Goal: Information Seeking & Learning: Understand process/instructions

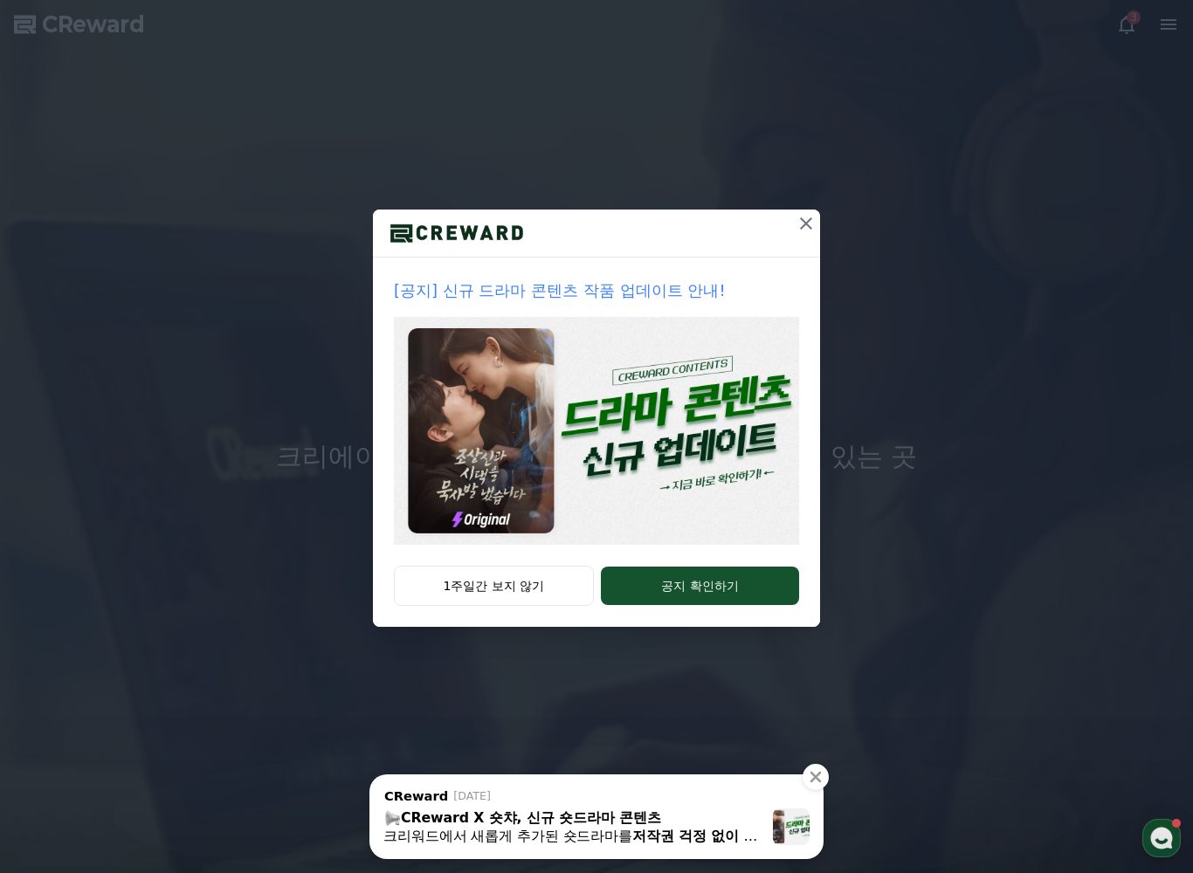
click at [799, 223] on icon at bounding box center [805, 223] width 21 height 21
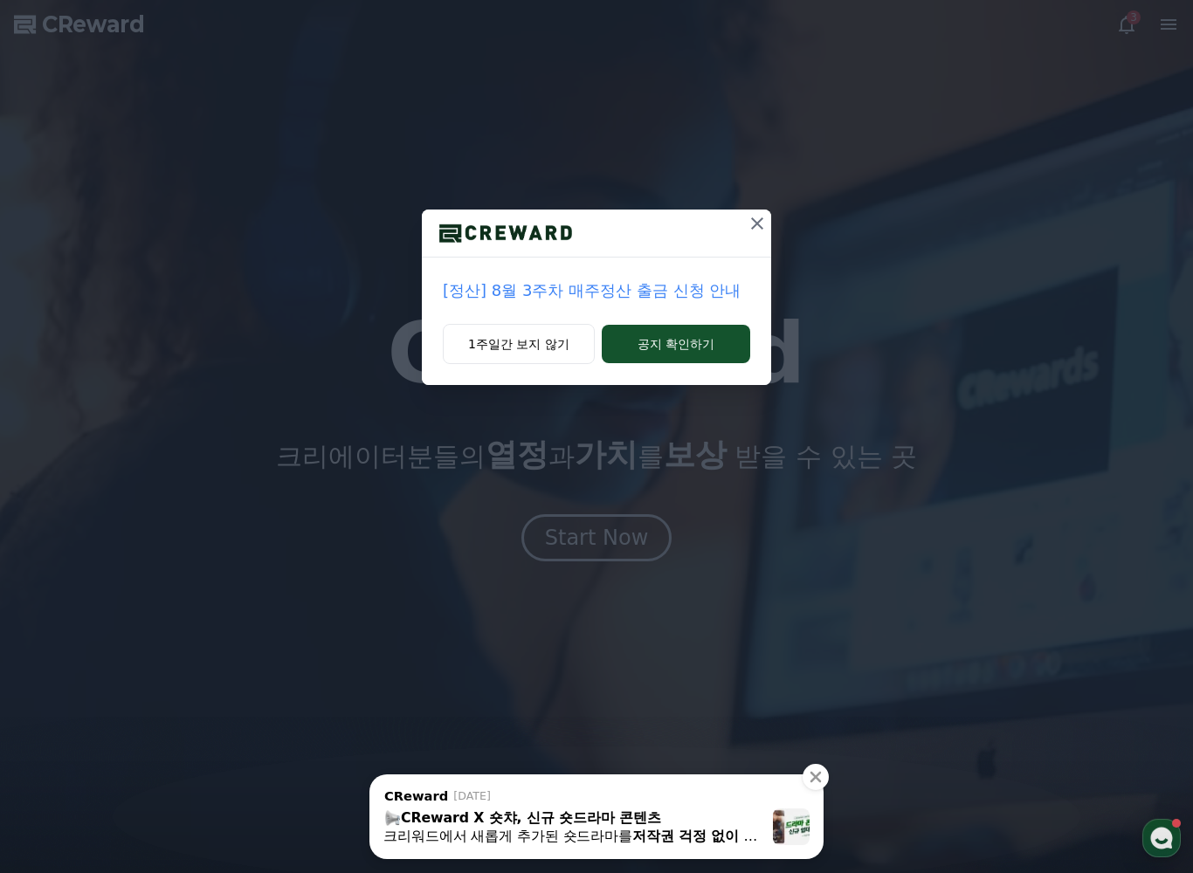
click at [492, 326] on button "1주일간 보지 않기" at bounding box center [519, 344] width 152 height 40
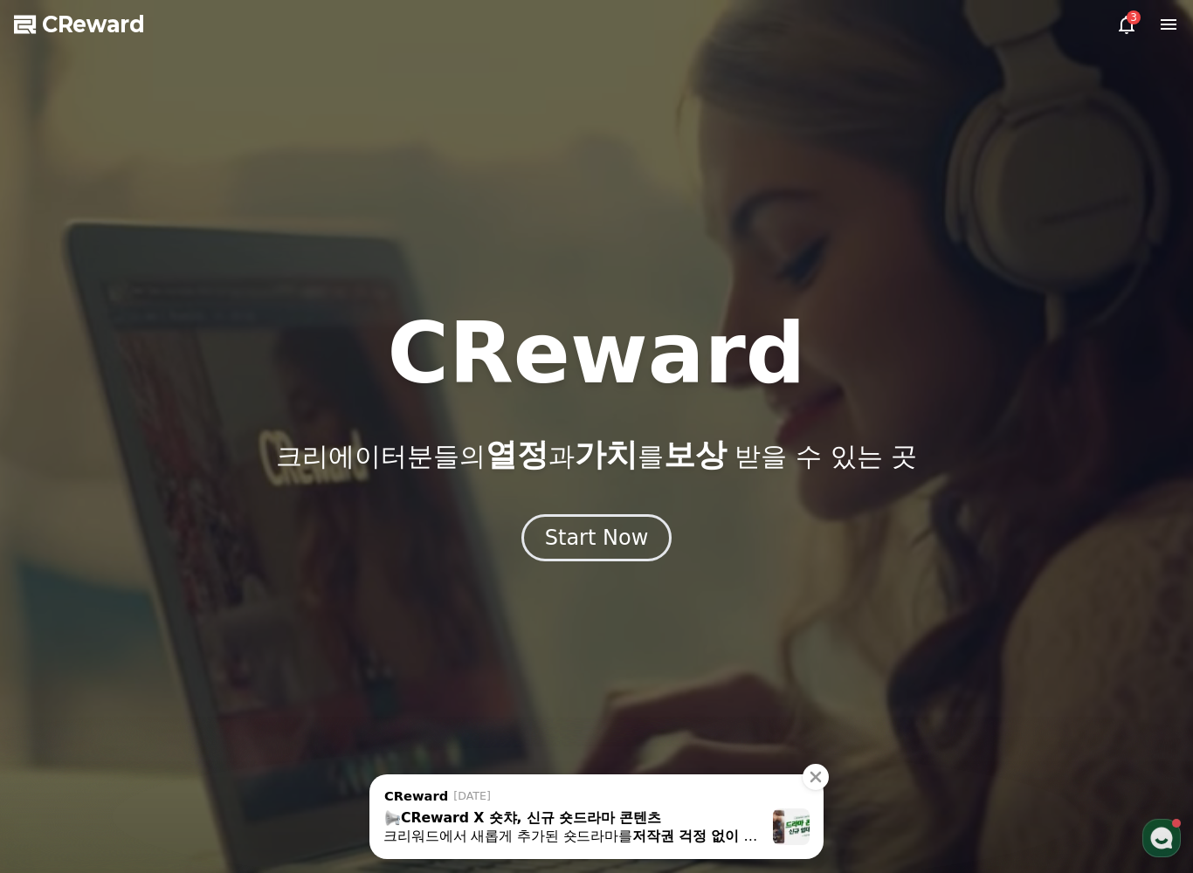
click at [476, 340] on h1 "CReward" at bounding box center [596, 354] width 418 height 84
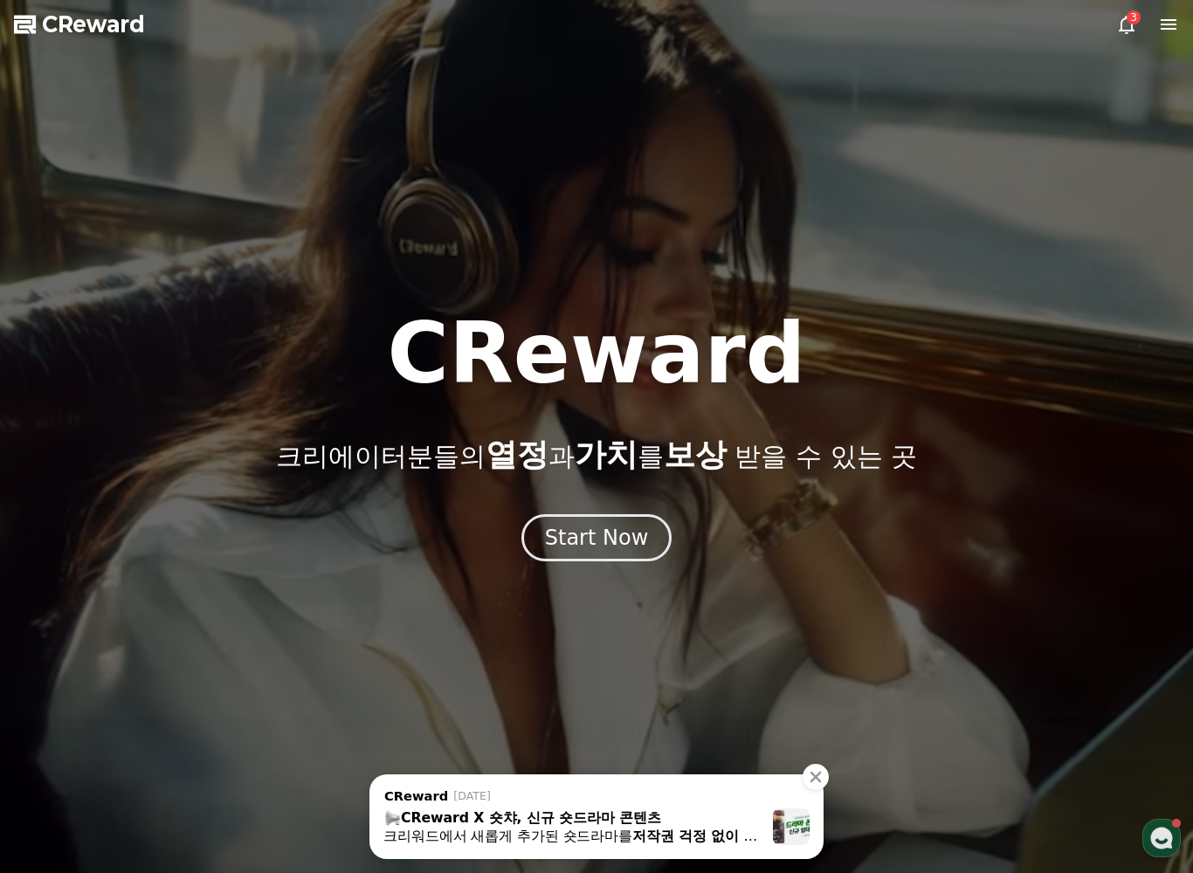
click at [563, 508] on div "CReward 크리에이터분들의 열정 과 가치 를 보상 받을 수 있는 곳 Start Now" at bounding box center [596, 437] width 1193 height 250
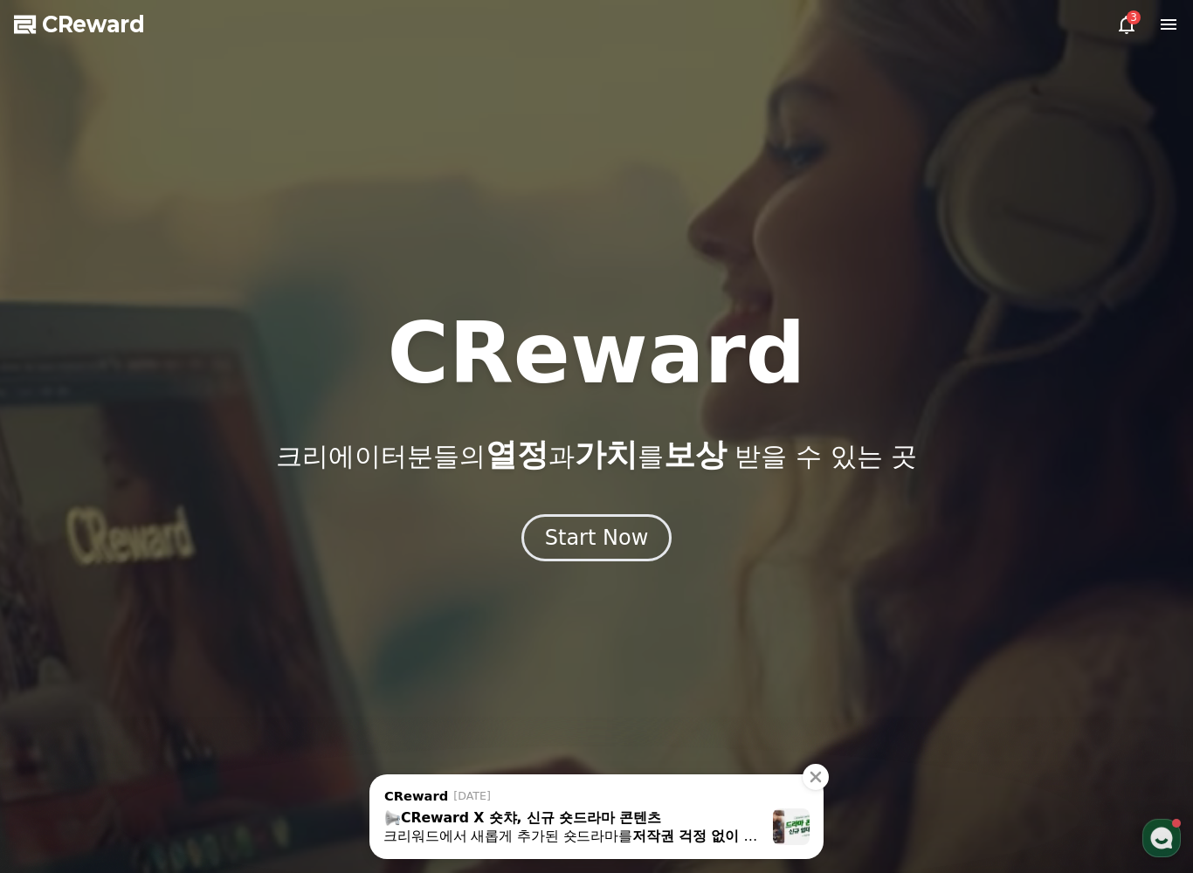
click at [564, 507] on div "CReward 크리에이터분들의 열정 과 가치 를 보상 받을 수 있는 곳 Start Now" at bounding box center [596, 437] width 1193 height 250
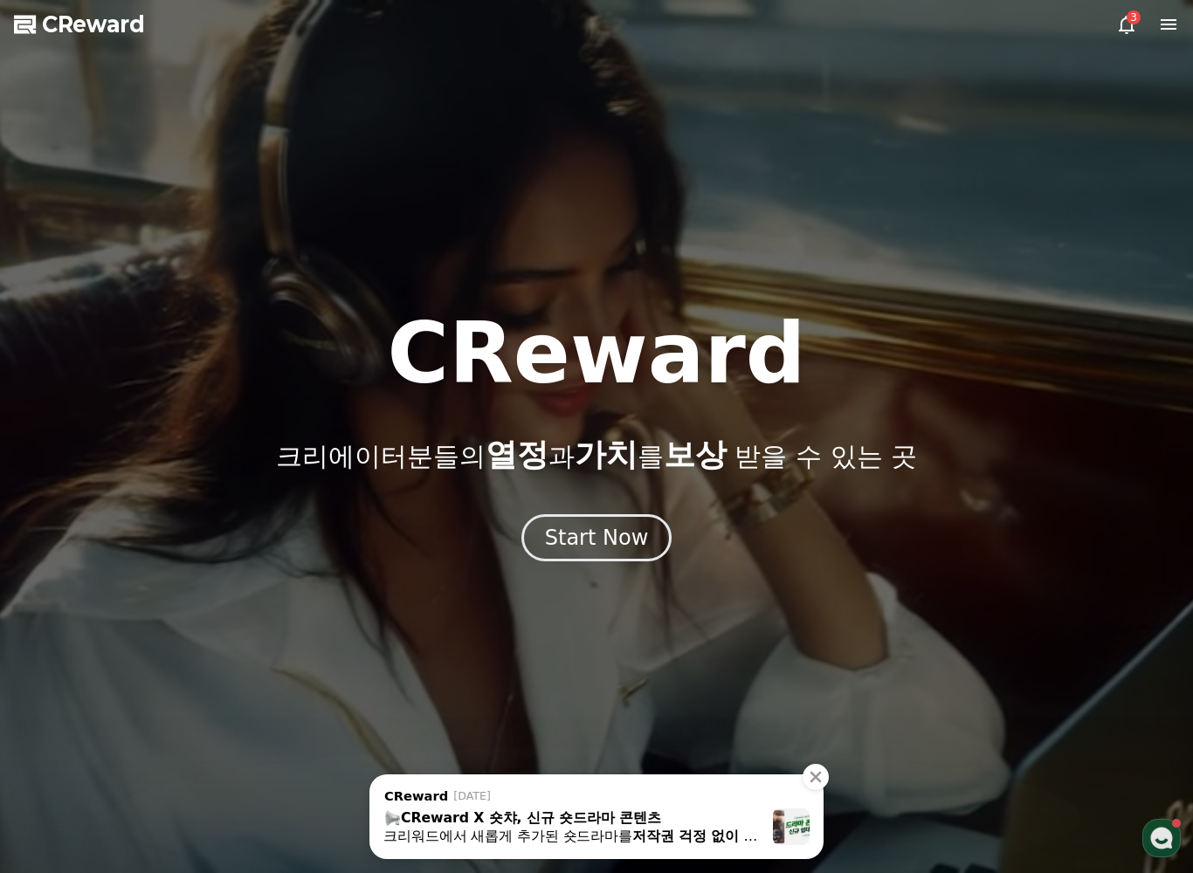
click at [578, 536] on div "Start Now" at bounding box center [597, 538] width 104 height 28
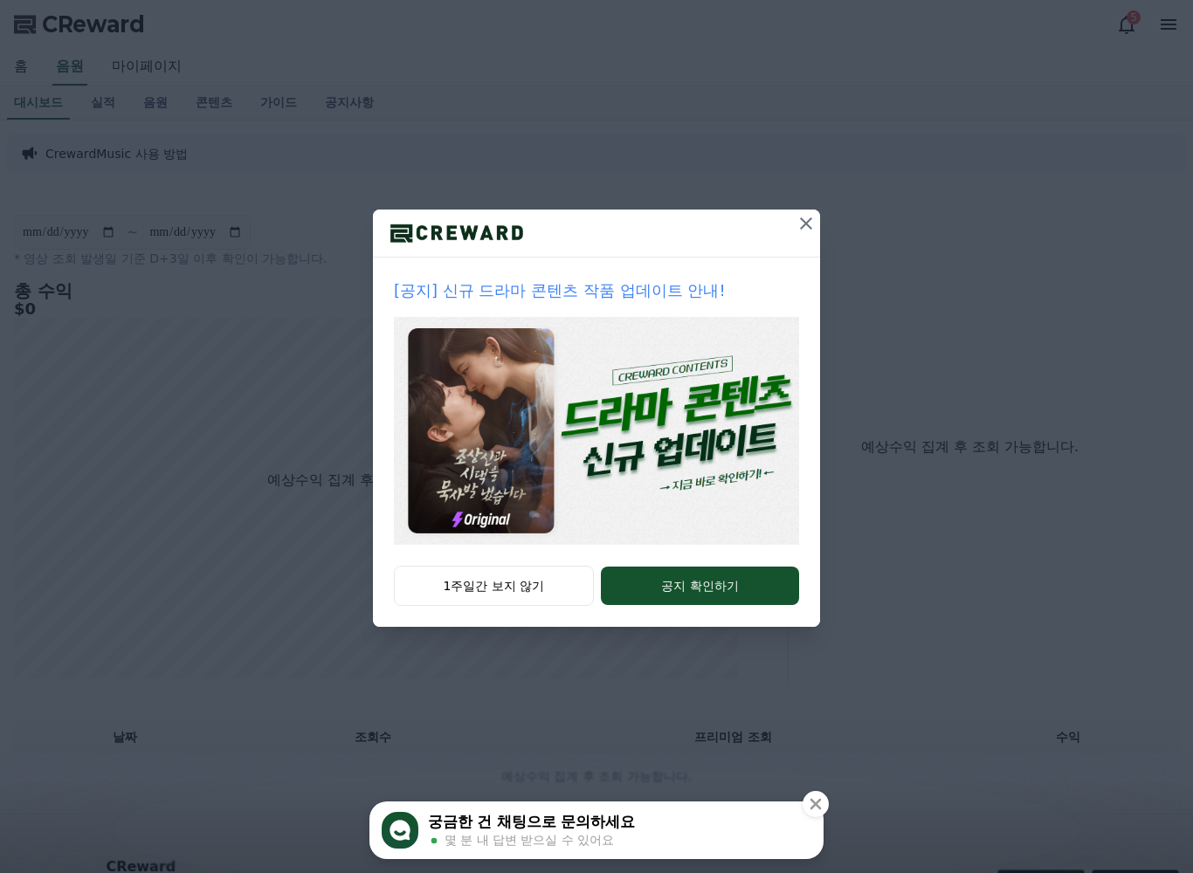
click at [811, 210] on button at bounding box center [806, 224] width 28 height 28
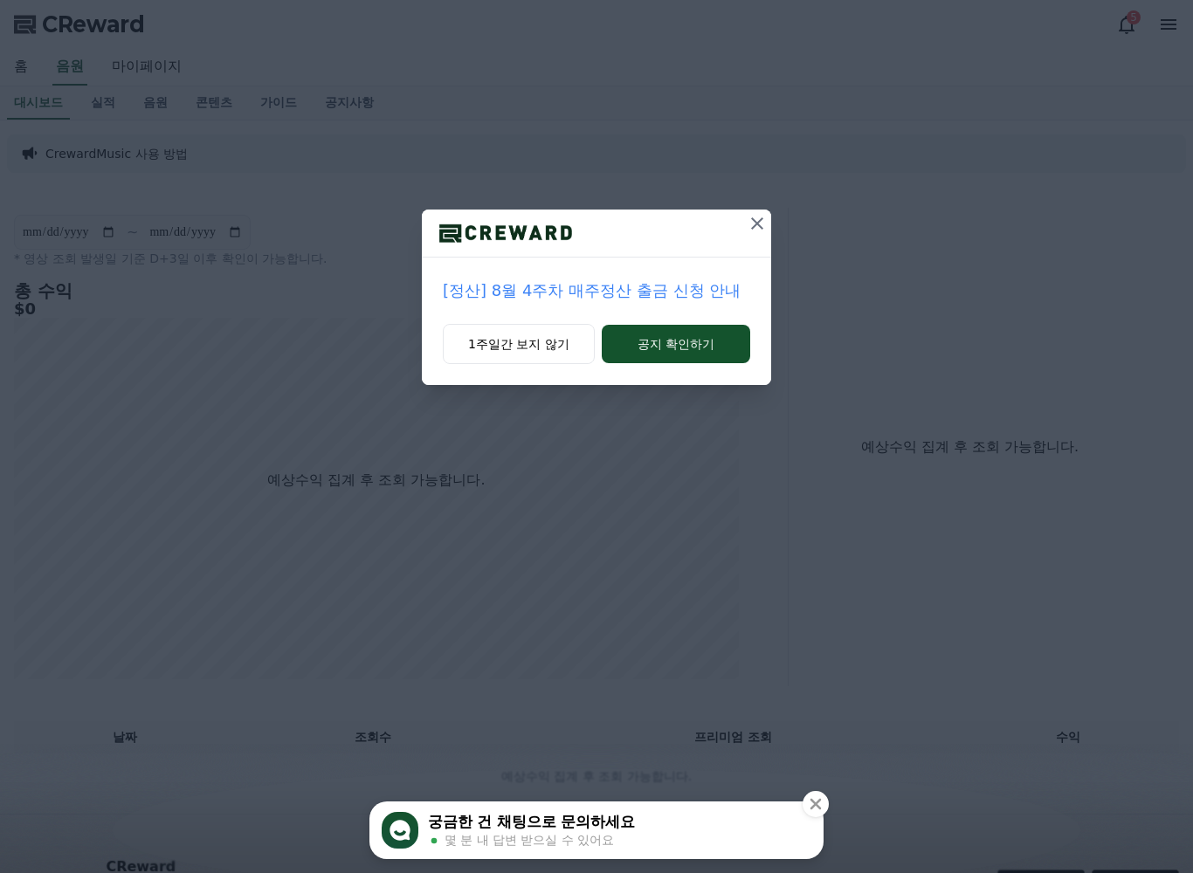
click at [759, 218] on icon at bounding box center [756, 223] width 21 height 21
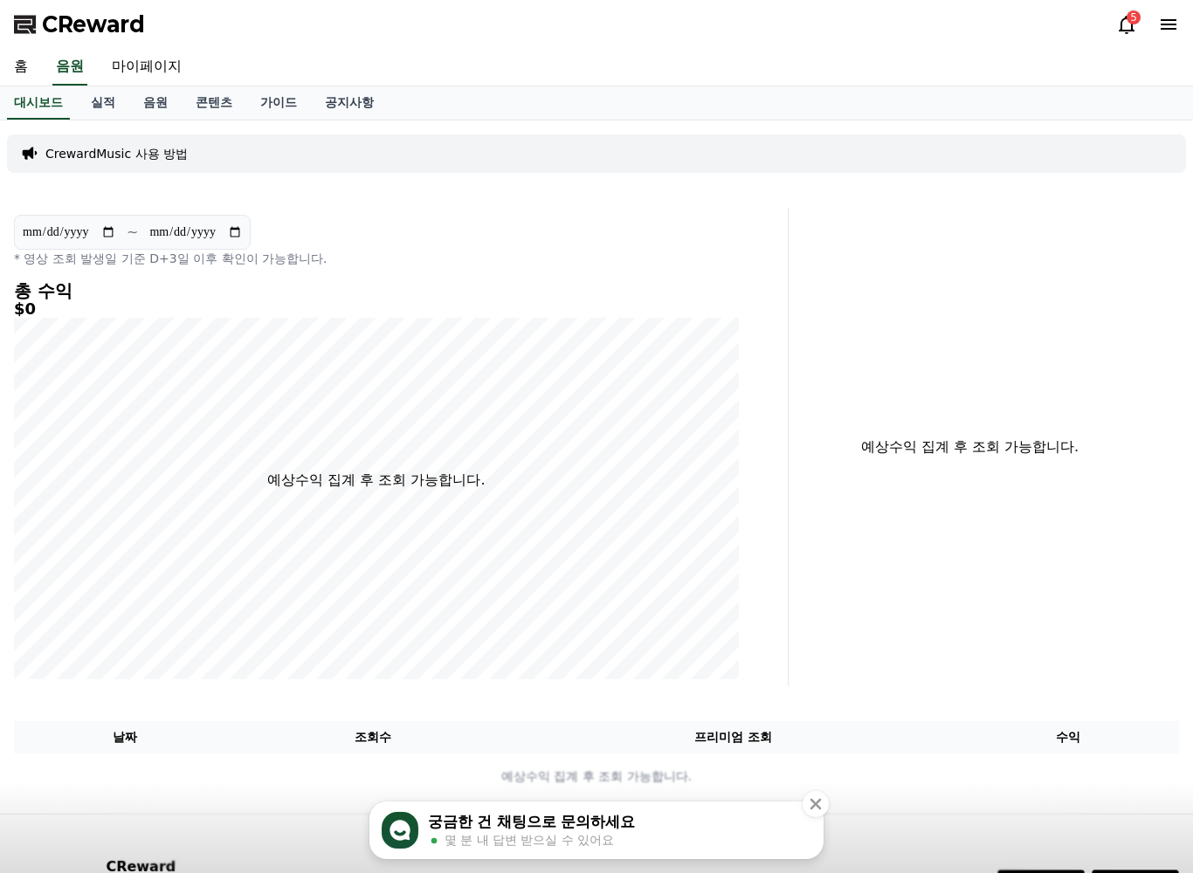
click at [24, 67] on link "홈" at bounding box center [21, 67] width 42 height 37
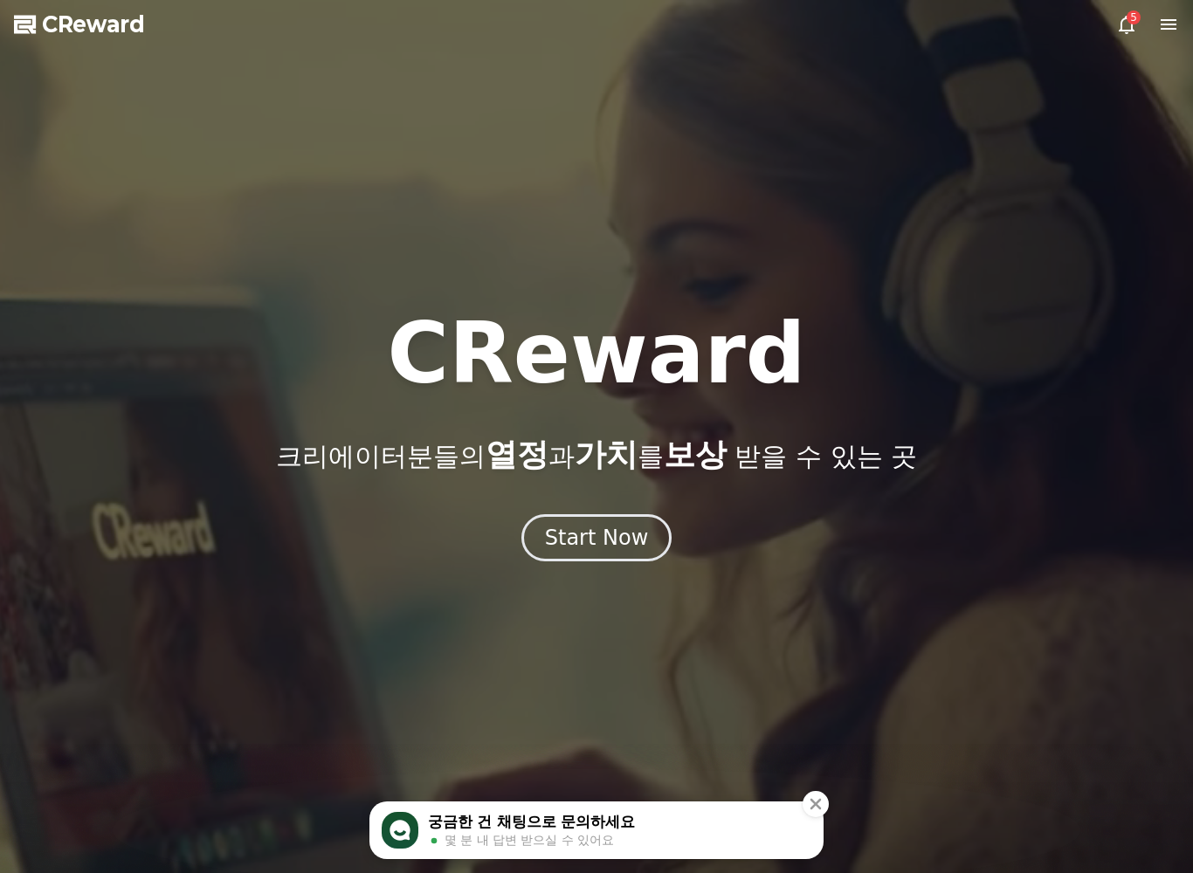
click at [601, 502] on div "CReward 크리에이터분들의 열정 과 가치 를 보상 받을 수 있는 곳 Start Now" at bounding box center [596, 437] width 1193 height 250
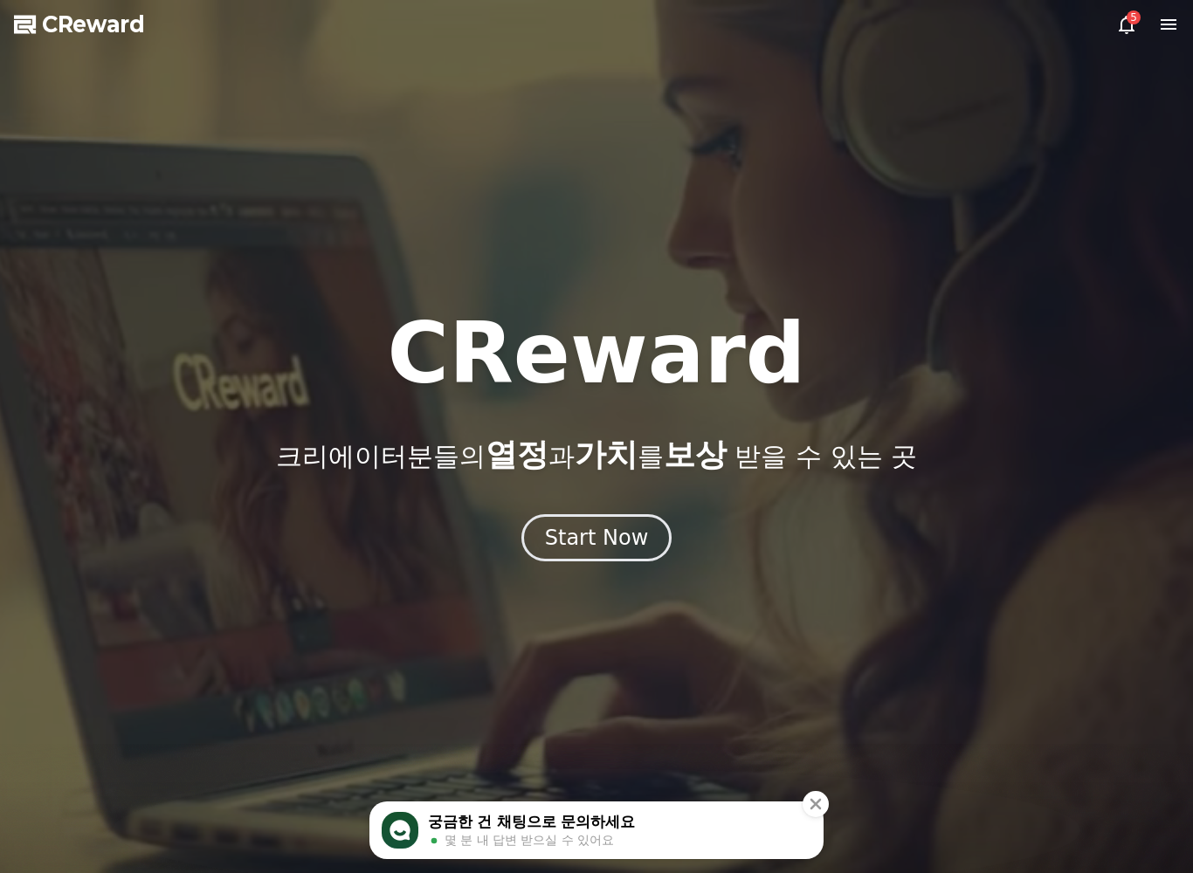
click at [586, 554] on button "Start Now" at bounding box center [596, 537] width 151 height 47
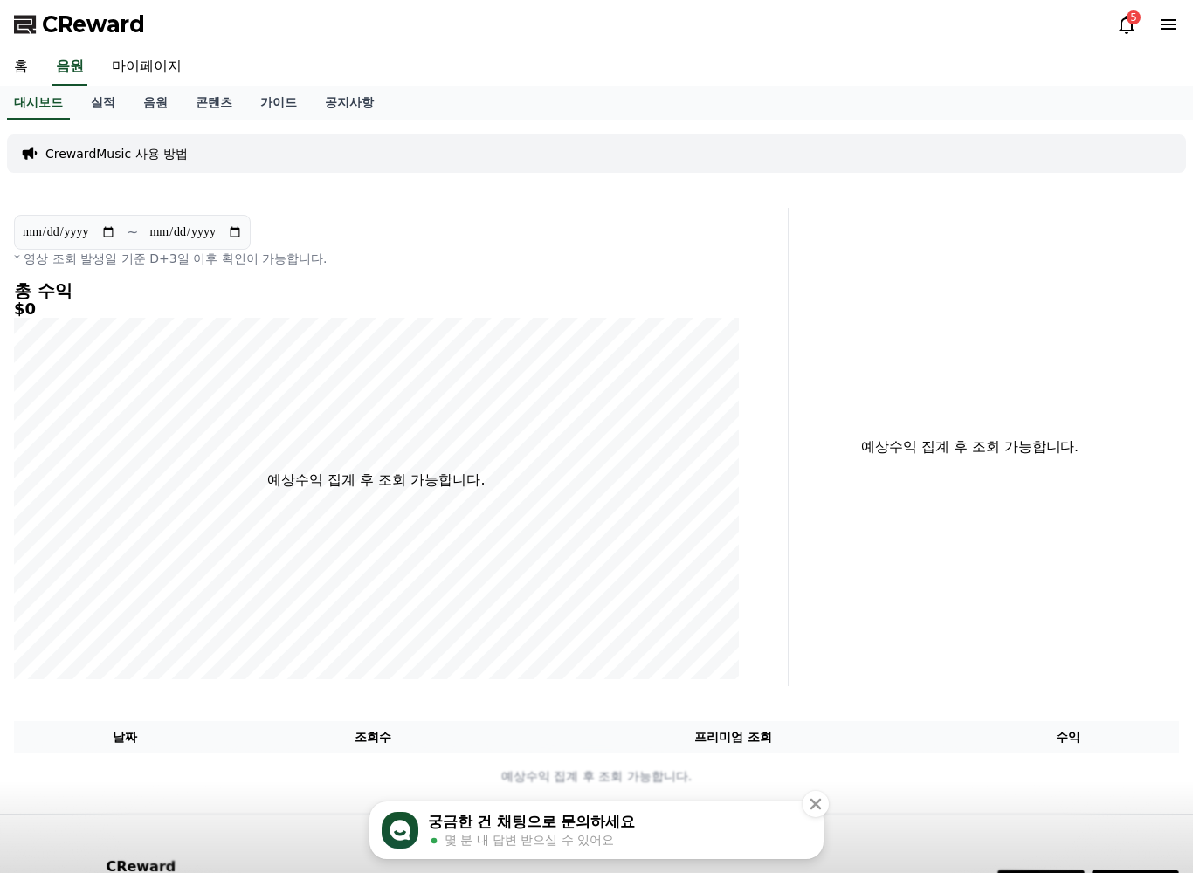
click at [141, 63] on link "마이페이지" at bounding box center [147, 67] width 98 height 37
select select "**********"
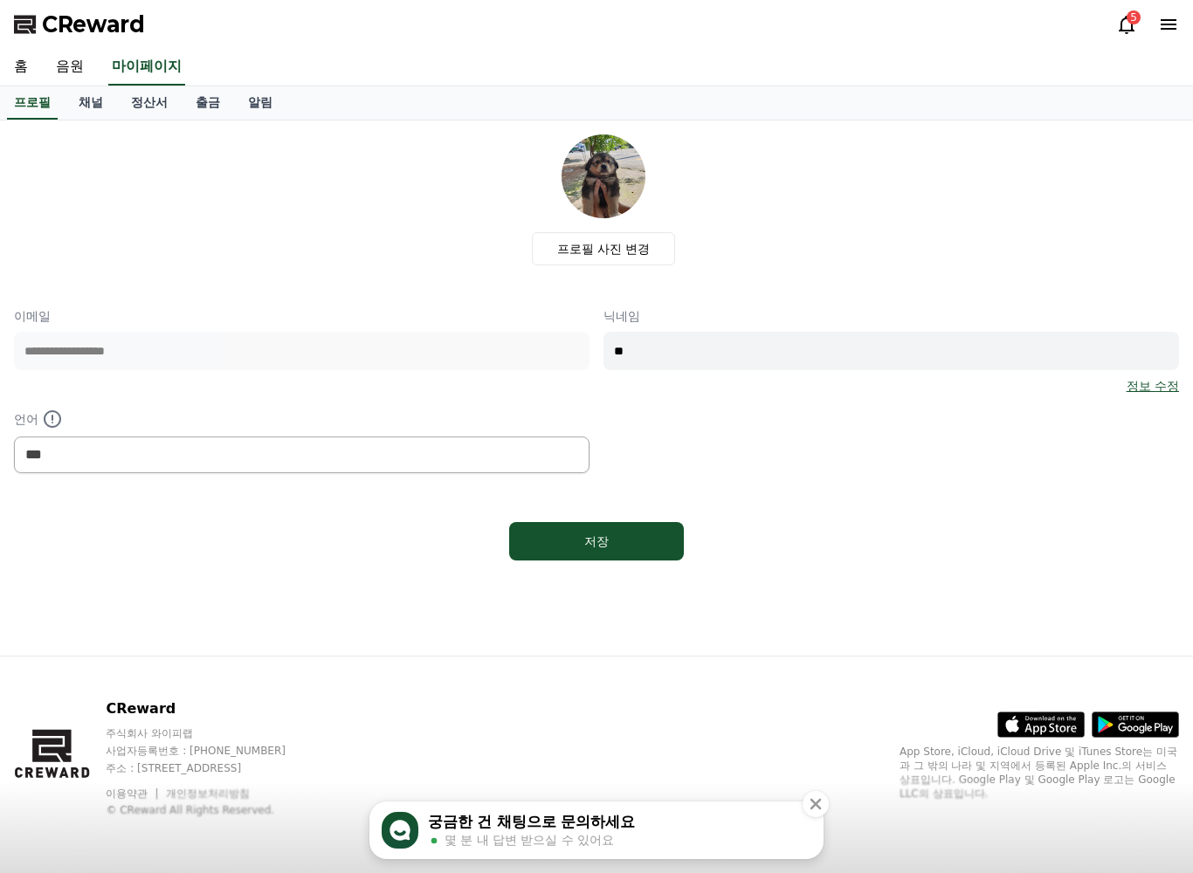
click at [36, 82] on link "홈" at bounding box center [21, 67] width 42 height 37
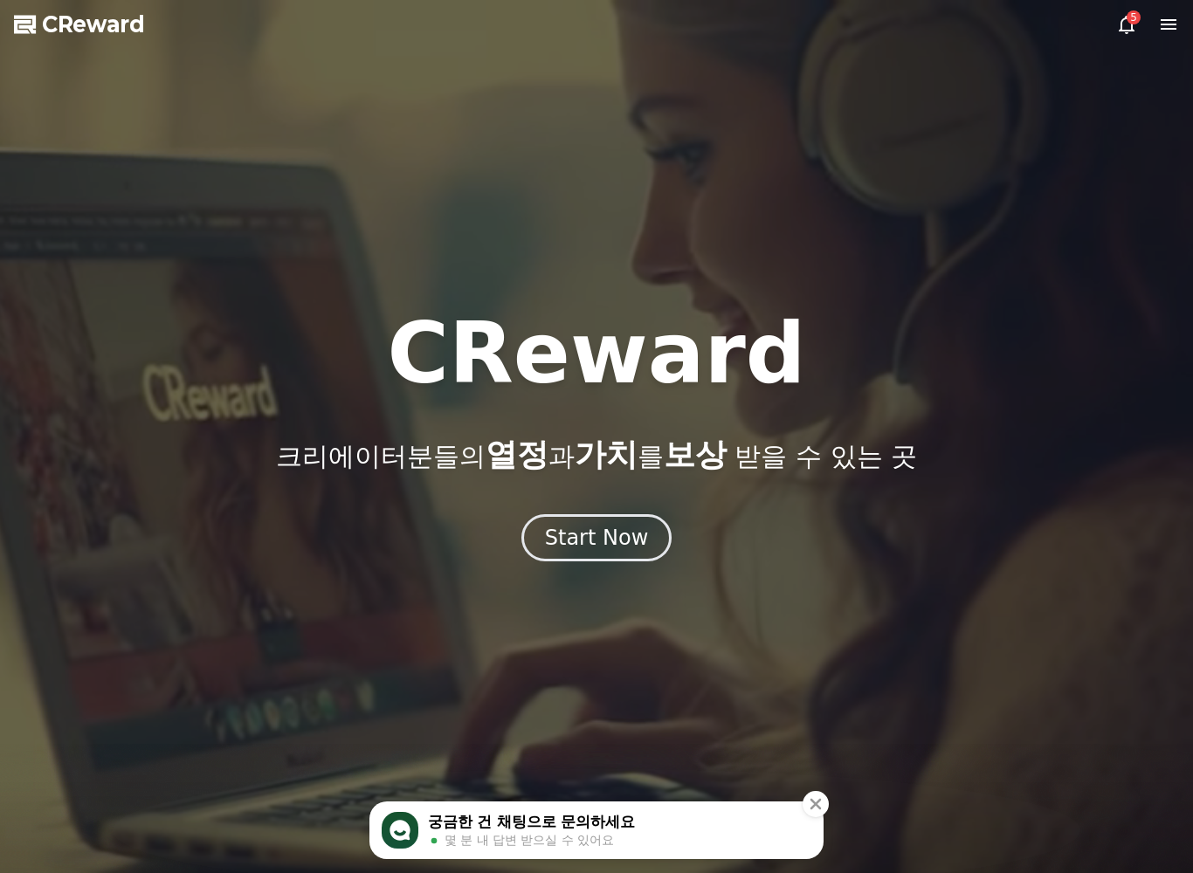
click at [61, 17] on span "CReward" at bounding box center [93, 24] width 103 height 28
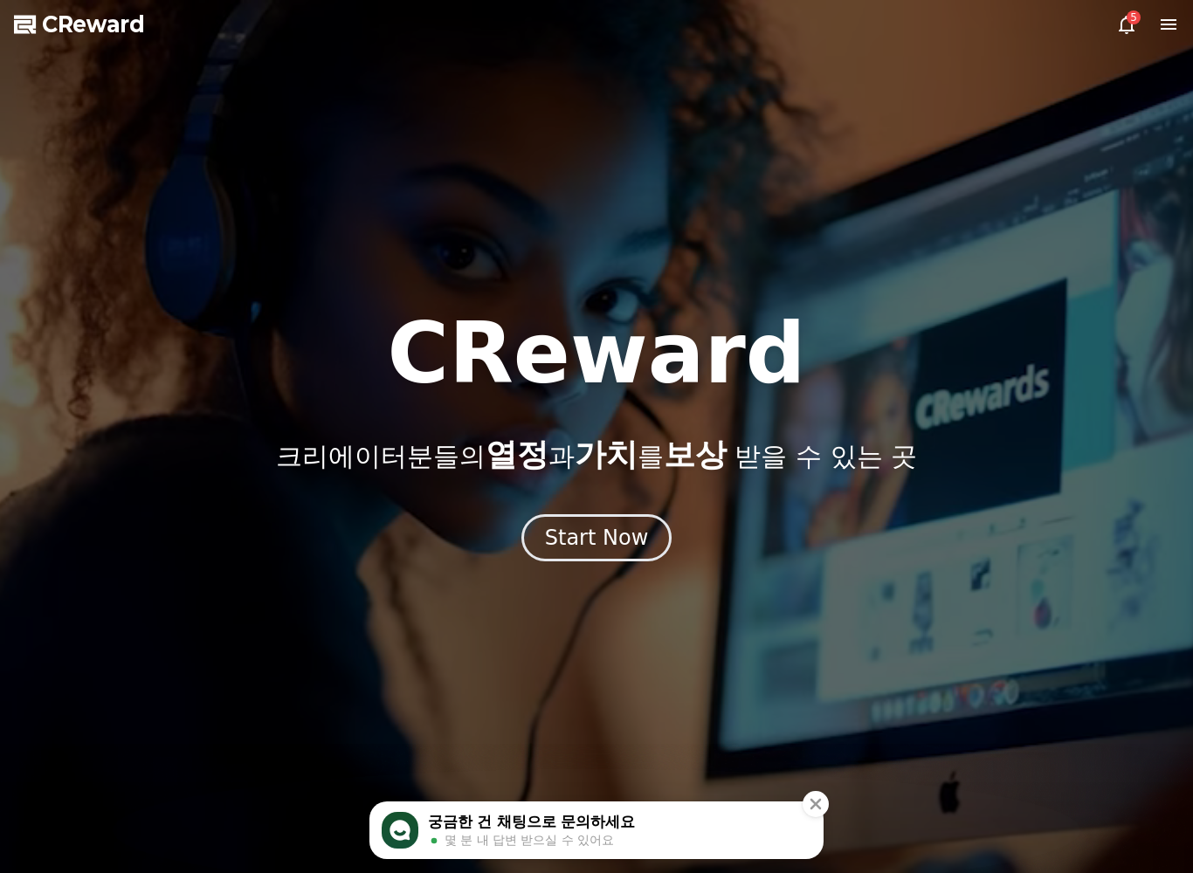
click at [1116, 33] on icon at bounding box center [1126, 24] width 21 height 21
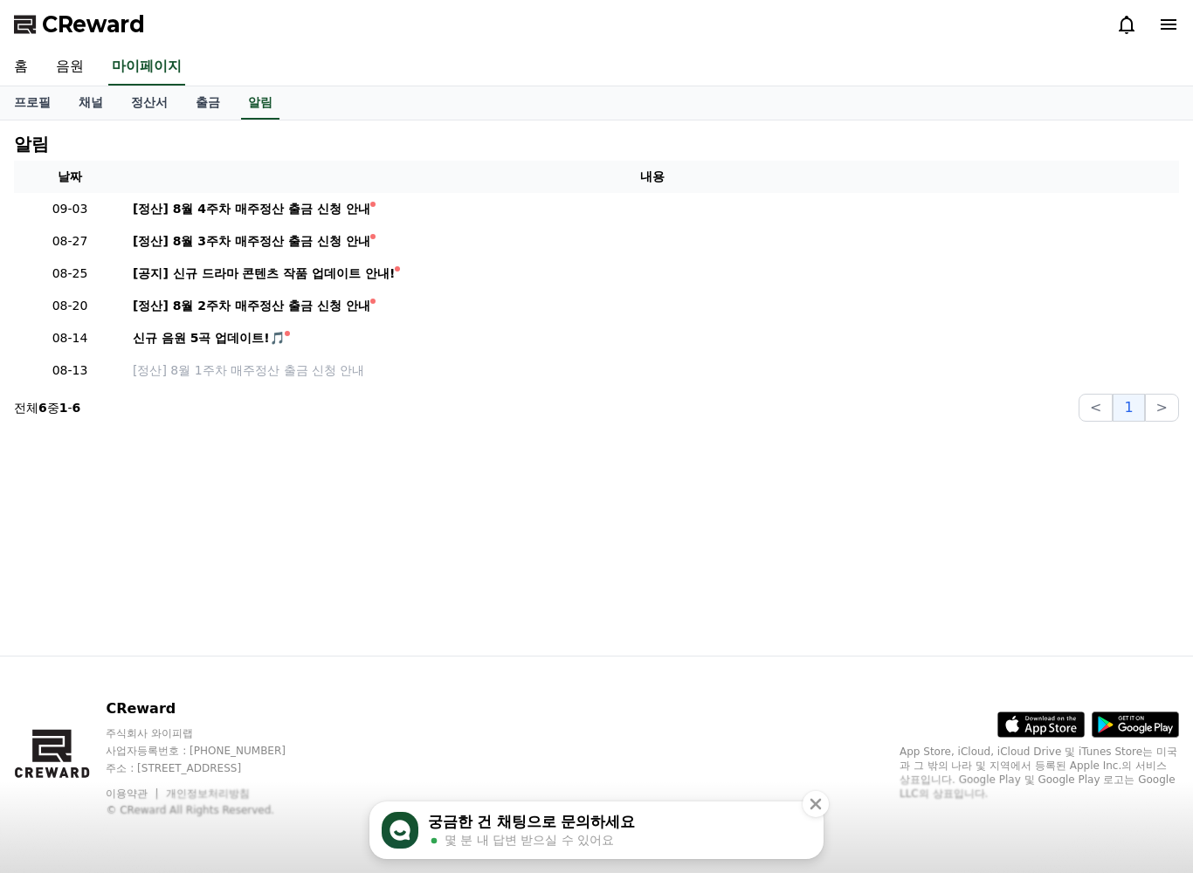
click at [65, 58] on link "음원" at bounding box center [70, 67] width 56 height 37
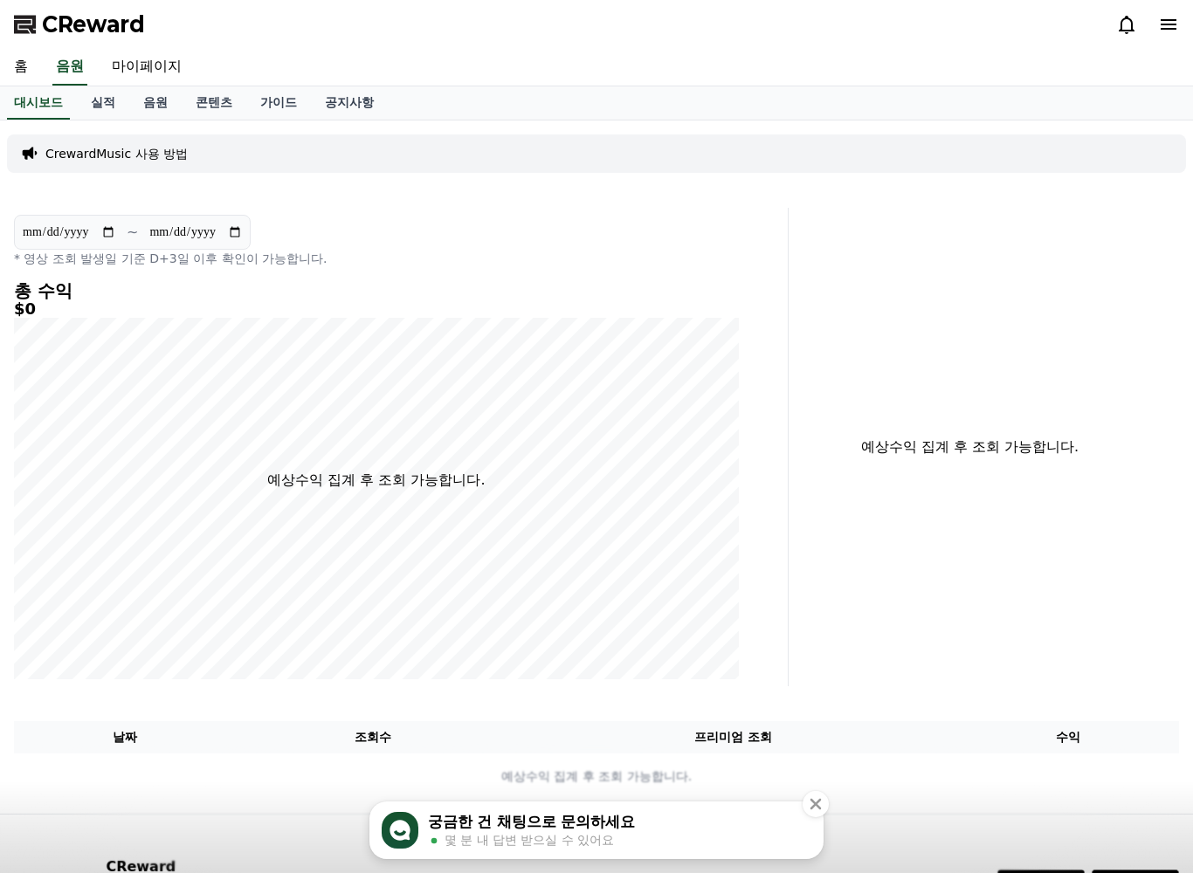
click at [21, 72] on link "홈" at bounding box center [21, 67] width 42 height 37
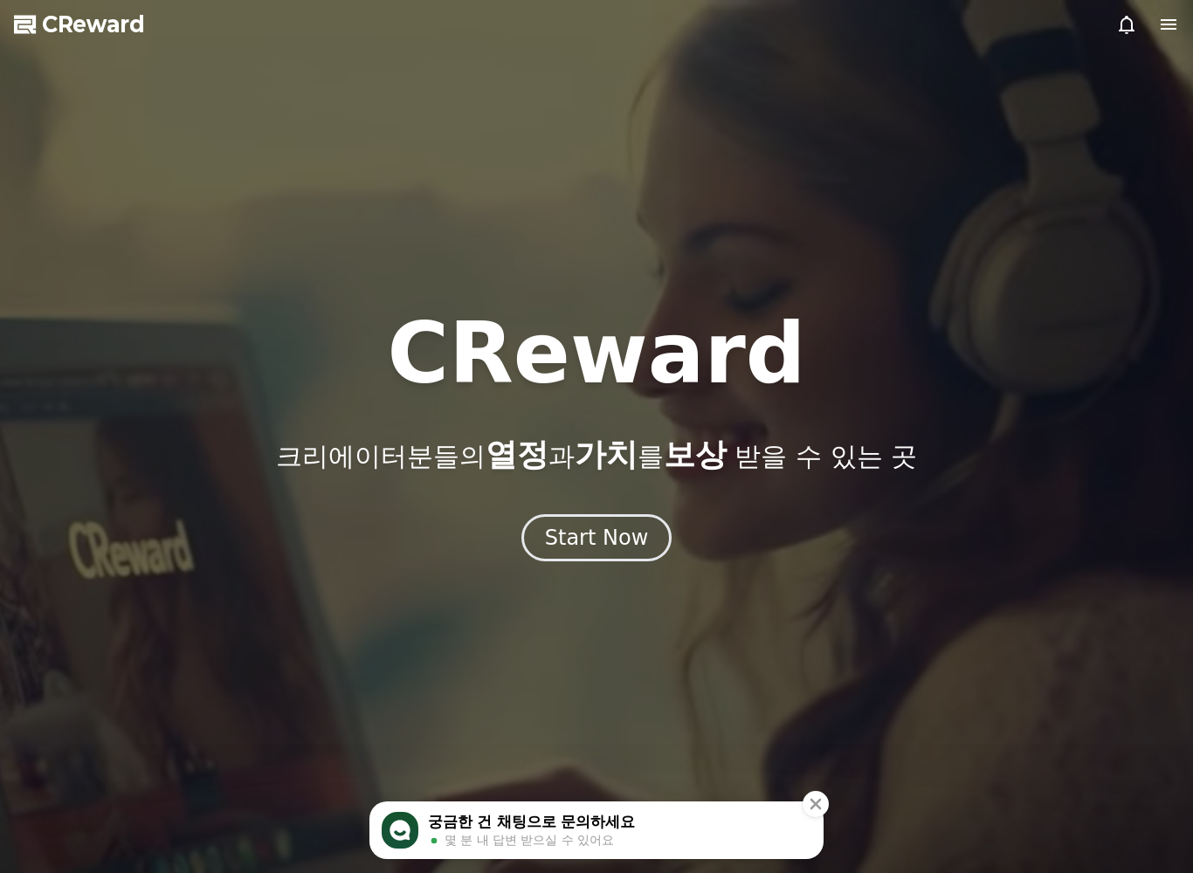
click at [578, 527] on div "Start Now" at bounding box center [597, 538] width 104 height 28
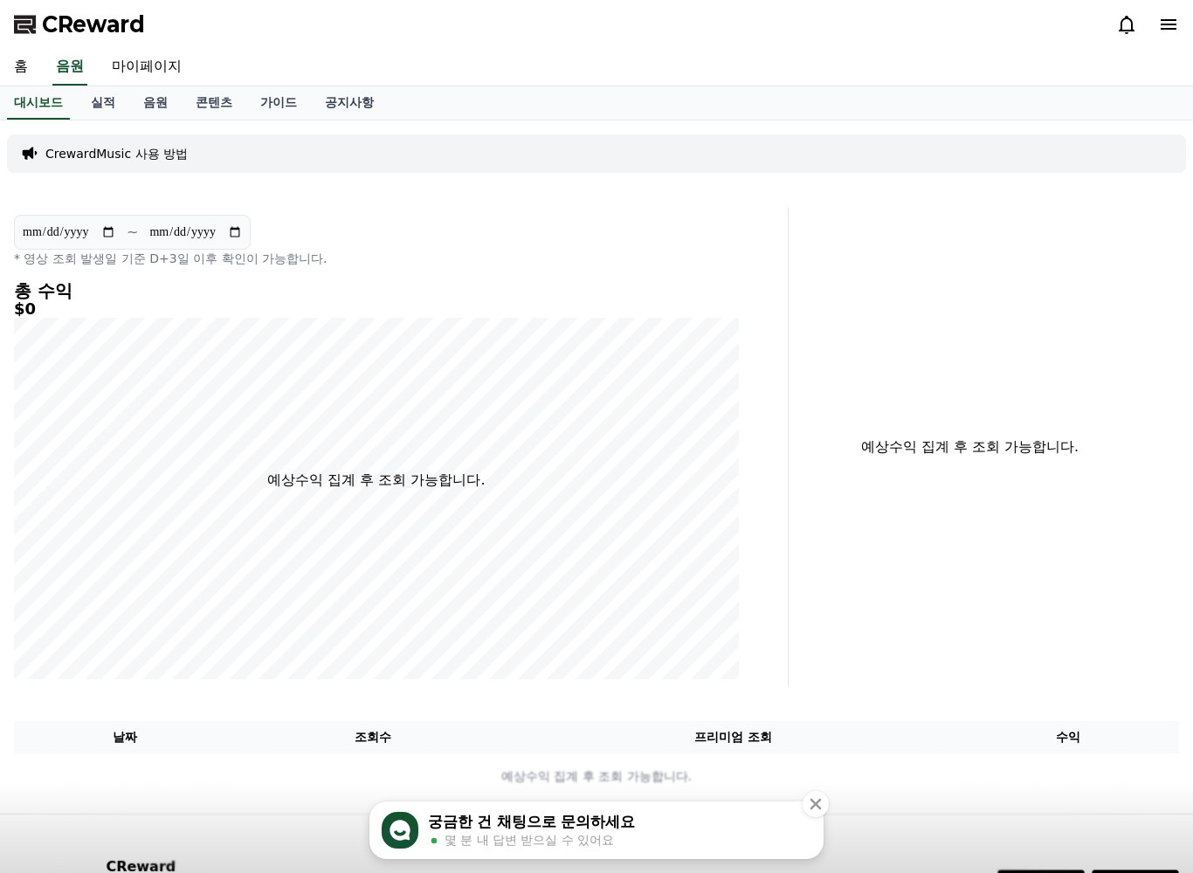
click at [81, 161] on p "CrewardMusic 사용 방법" at bounding box center [116, 153] width 142 height 17
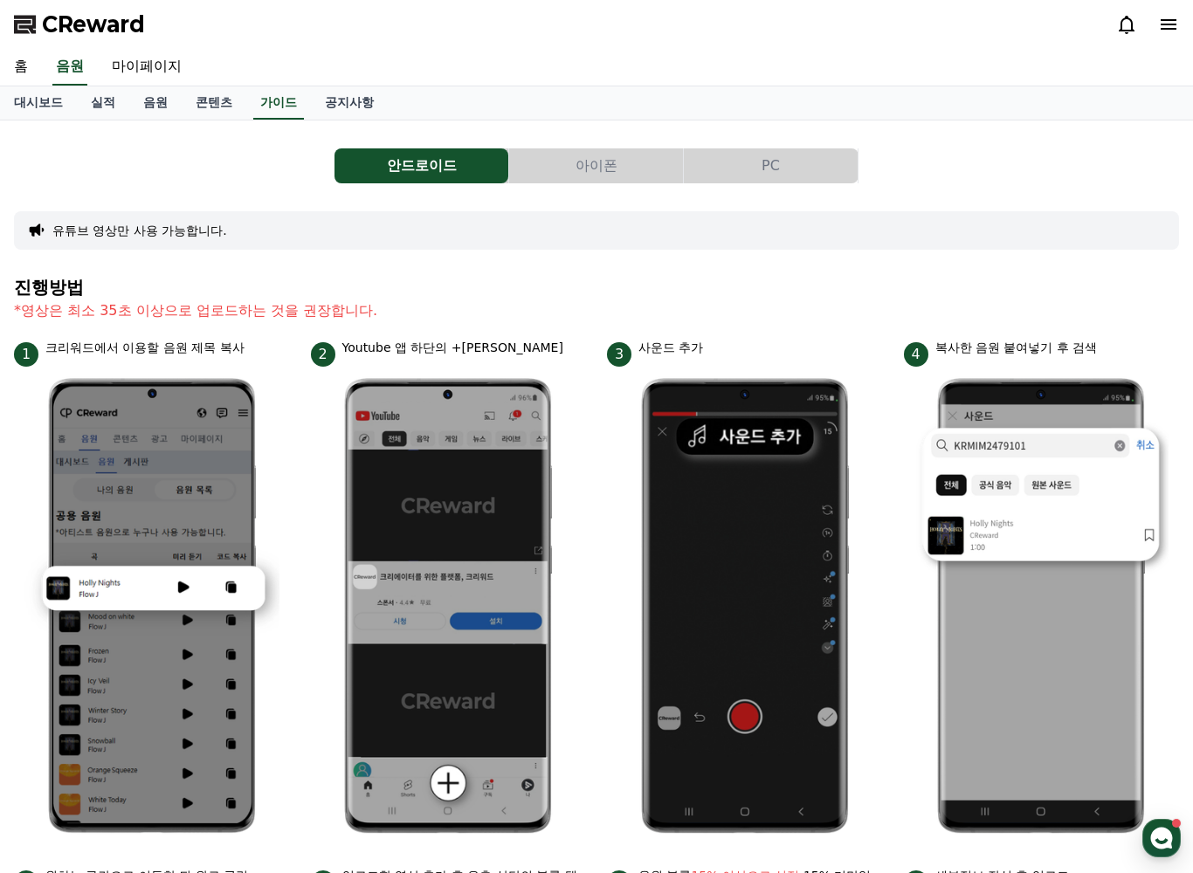
click at [569, 162] on button "아이폰" at bounding box center [596, 165] width 174 height 35
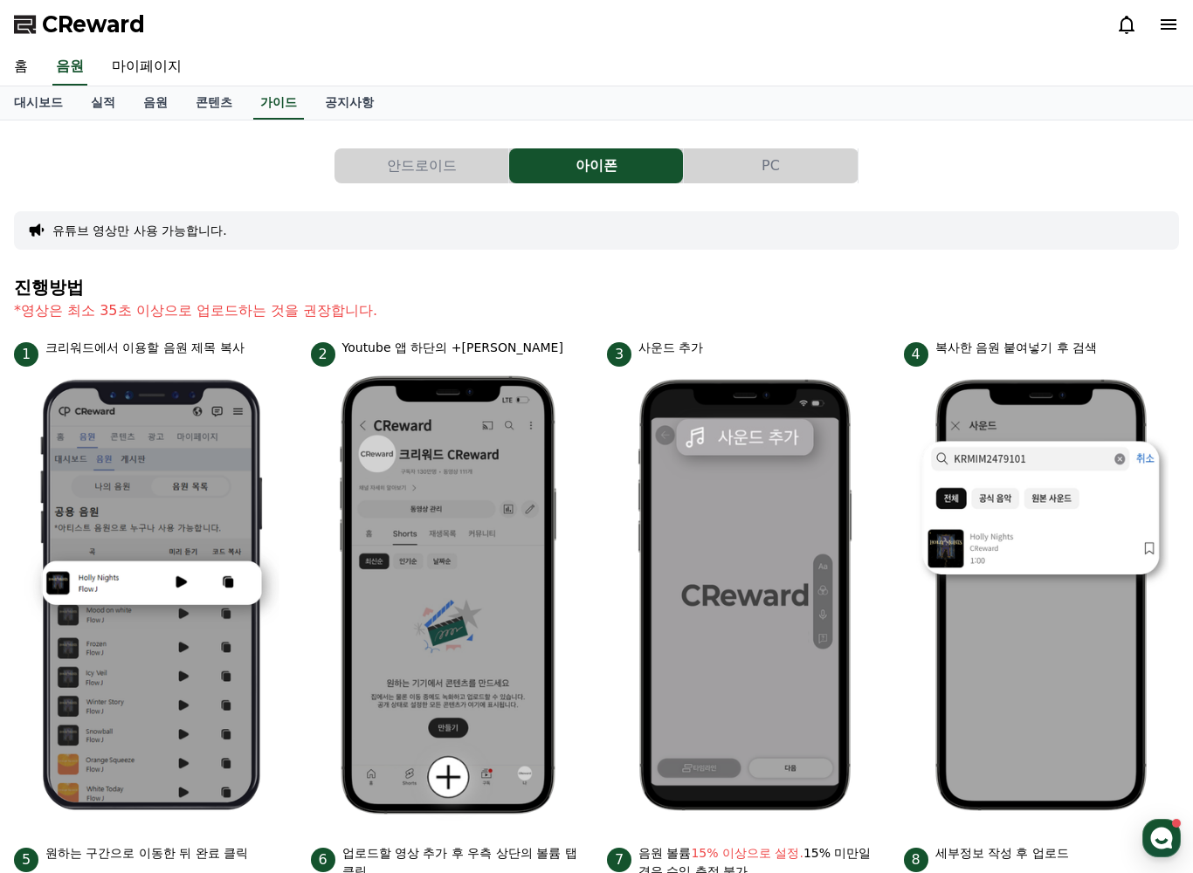
click at [207, 109] on link "콘텐츠" at bounding box center [214, 102] width 65 height 33
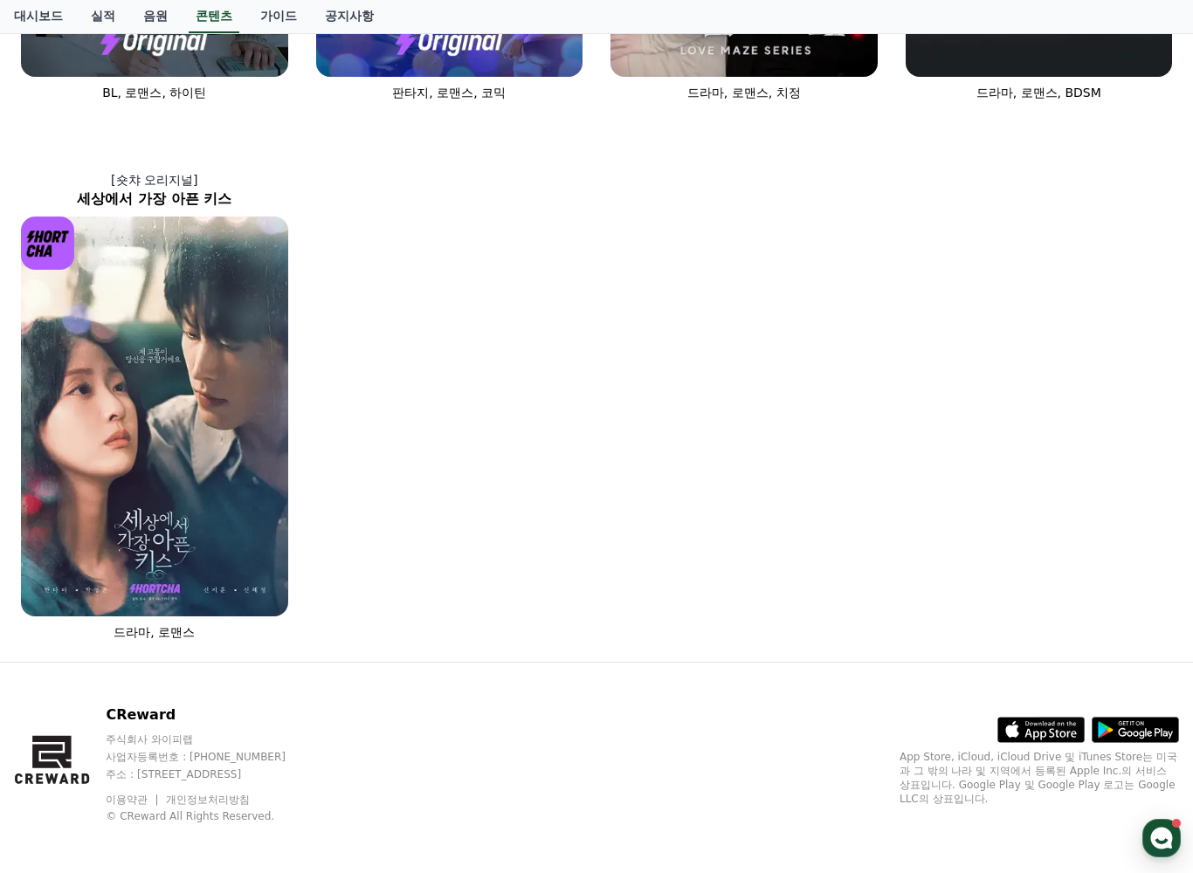
scroll to position [1077, 0]
